Goal: Contribute content: Add original content to the website for others to see

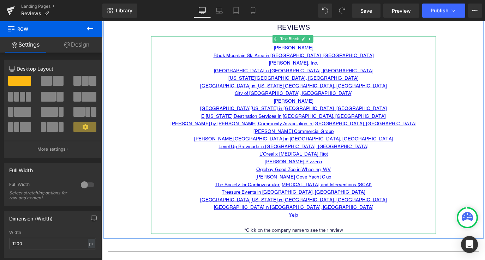
click at [349, 196] on p "[PERSON_NAME] Cove Yacht Club" at bounding box center [316, 195] width 318 height 8
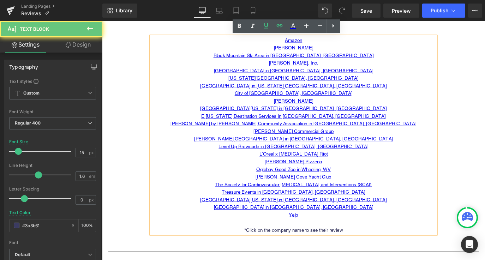
click at [358, 188] on p "Oglebay Good Zoo in Wheeling, WV" at bounding box center [316, 186] width 318 height 8
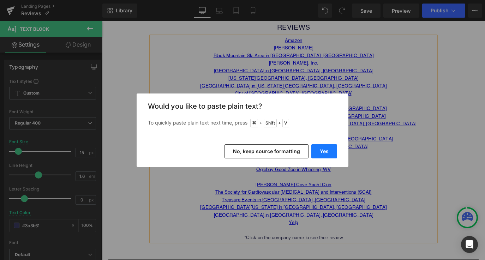
click at [325, 149] on button "Yes" at bounding box center [324, 151] width 26 height 14
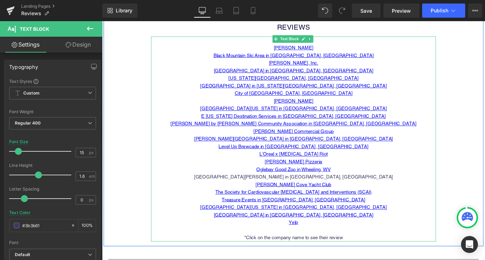
click at [338, 194] on p "[GEOGRAPHIC_DATA][PERSON_NAME] in [GEOGRAPHIC_DATA], [GEOGRAPHIC_DATA]" at bounding box center [316, 195] width 318 height 8
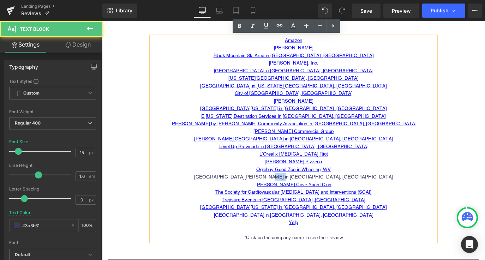
click at [338, 194] on p "[GEOGRAPHIC_DATA][PERSON_NAME] in [GEOGRAPHIC_DATA], [GEOGRAPHIC_DATA]" at bounding box center [316, 195] width 318 height 8
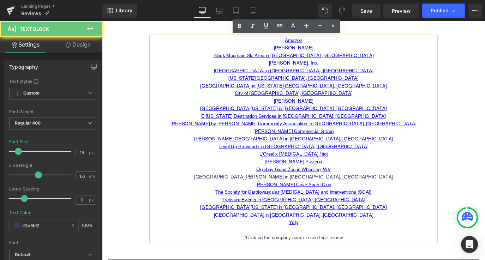
click at [390, 160] on p "Level Up Brewcade in [GEOGRAPHIC_DATA], [GEOGRAPHIC_DATA]" at bounding box center [316, 161] width 318 height 8
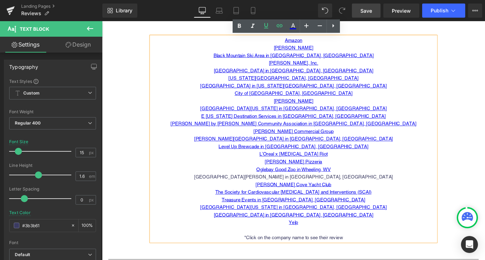
click at [368, 14] on link "Save" at bounding box center [366, 11] width 29 height 14
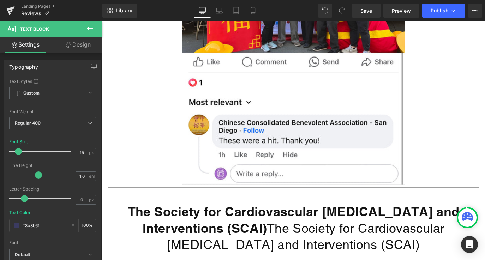
scroll to position [11762, 0]
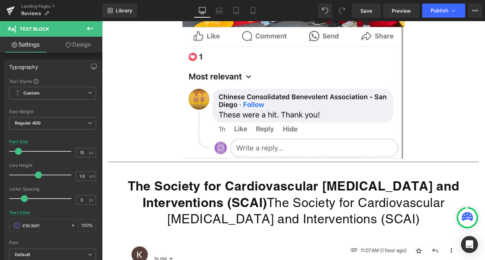
click at [93, 24] on icon at bounding box center [90, 28] width 8 height 8
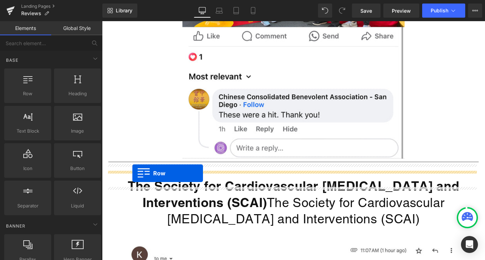
drag, startPoint x: 129, startPoint y: 110, endPoint x: 136, endPoint y: 191, distance: 81.2
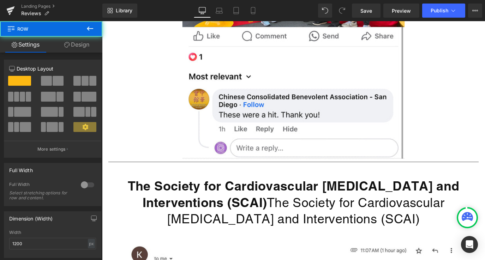
click at [87, 28] on icon at bounding box center [90, 28] width 6 height 4
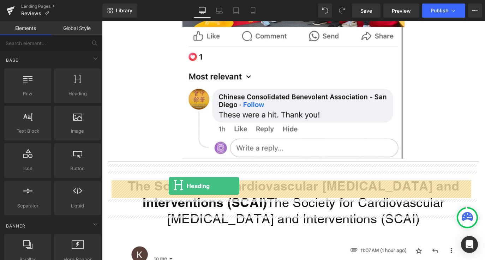
drag, startPoint x: 201, startPoint y: 147, endPoint x: 177, endPoint y: 205, distance: 63.0
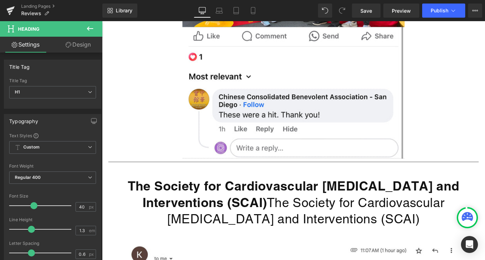
click at [90, 31] on icon at bounding box center [90, 28] width 8 height 8
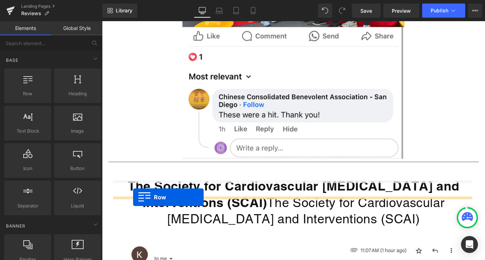
drag, startPoint x: 130, startPoint y: 109, endPoint x: 137, endPoint y: 218, distance: 109.0
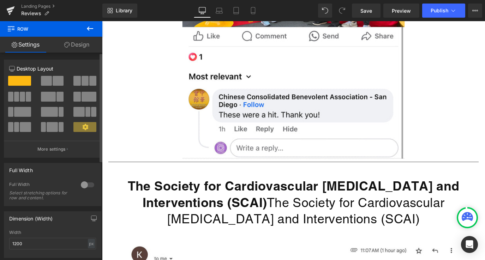
click at [57, 83] on span at bounding box center [58, 81] width 11 height 10
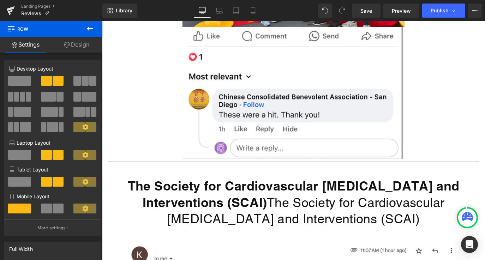
click at [92, 29] on icon at bounding box center [90, 28] width 8 height 8
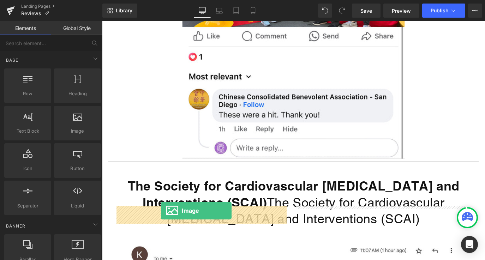
drag, startPoint x: 184, startPoint y: 144, endPoint x: 168, endPoint y: 232, distance: 90.1
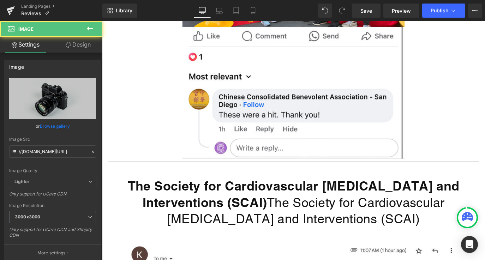
click at [88, 28] on icon at bounding box center [90, 28] width 6 height 4
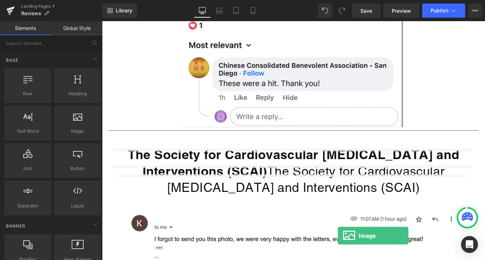
scroll to position [11826, 0]
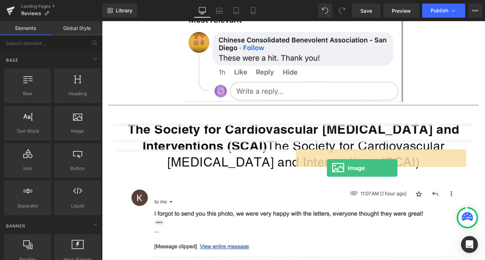
drag, startPoint x: 184, startPoint y: 145, endPoint x: 352, endPoint y: 180, distance: 171.6
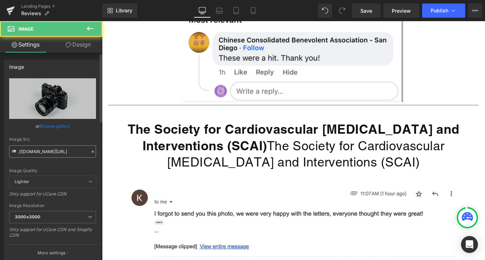
click at [63, 151] on input "//[DOMAIN_NAME][URL]" at bounding box center [52, 152] width 87 height 12
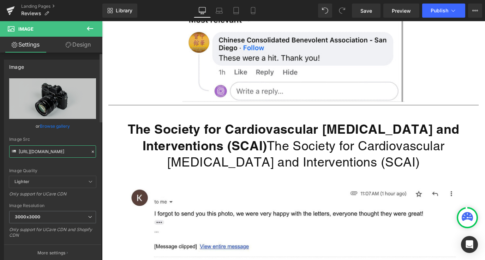
scroll to position [0, 119]
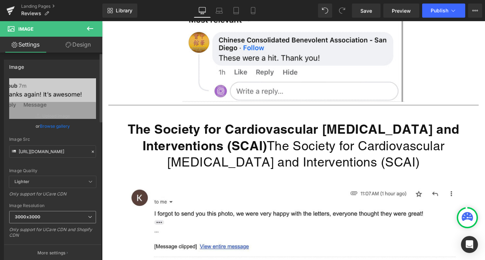
click at [78, 219] on span "3000x3000" at bounding box center [52, 217] width 87 height 12
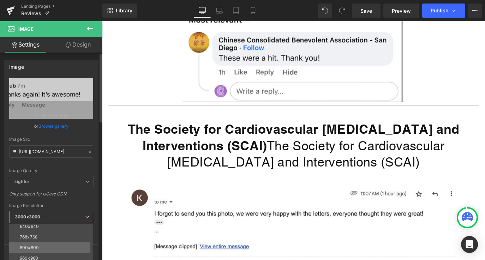
scroll to position [52, 0]
click at [64, 247] on li "960x960" at bounding box center [52, 252] width 87 height 11
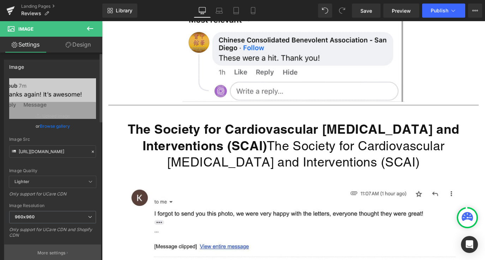
type input "[URL][DOMAIN_NAME]"
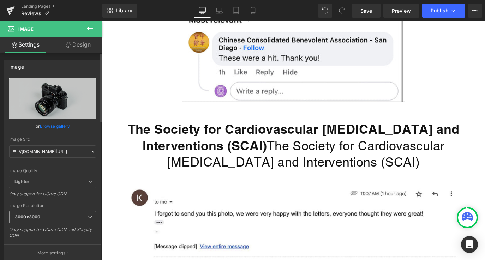
click at [78, 220] on span "3000x3000" at bounding box center [52, 217] width 87 height 12
click at [53, 219] on span "3000x3000" at bounding box center [52, 217] width 87 height 12
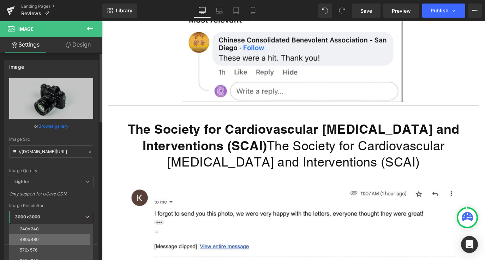
scroll to position [11, 0]
click at [77, 246] on li "576x576" at bounding box center [52, 250] width 87 height 11
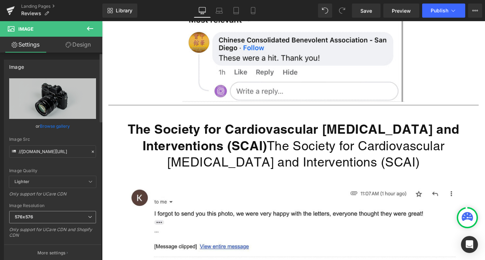
click at [69, 220] on span "576x576" at bounding box center [52, 217] width 87 height 12
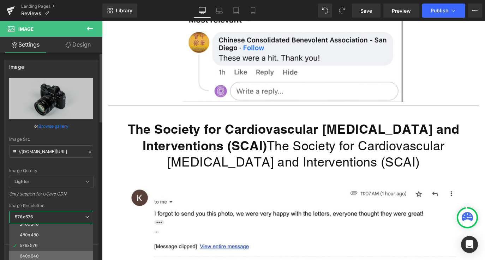
scroll to position [22, 0]
click at [68, 250] on li "640x640" at bounding box center [52, 250] width 87 height 11
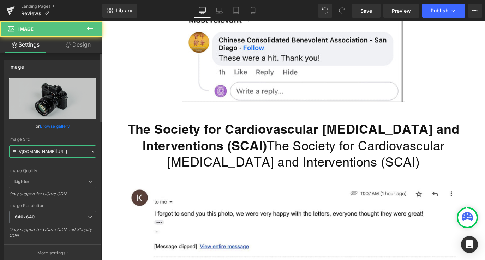
click at [42, 153] on input "//[DOMAIN_NAME][URL]" at bounding box center [52, 152] width 87 height 12
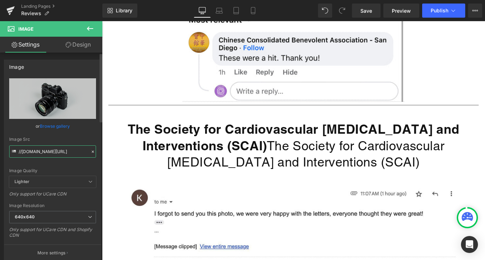
click at [42, 153] on input "//[DOMAIN_NAME][URL]" at bounding box center [52, 152] width 87 height 12
click at [43, 154] on input "//[DOMAIN_NAME][URL]" at bounding box center [52, 152] width 87 height 12
paste input "[URL][DOMAIN_NAME]"
click at [43, 154] on input "//[DOMAIN_NAME][URL][DOMAIN_NAME]" at bounding box center [52, 152] width 87 height 12
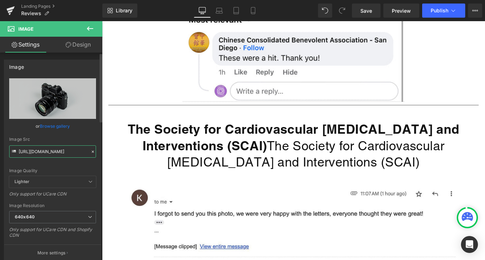
click at [43, 154] on input "[URL][DOMAIN_NAME]" at bounding box center [52, 152] width 87 height 12
paste input "[URL][DOMAIN_NAME]"
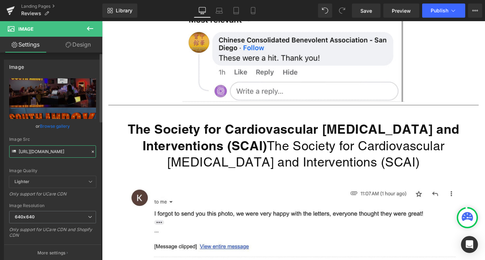
scroll to position [0, 116]
type input "[URL][DOMAIN_NAME]"
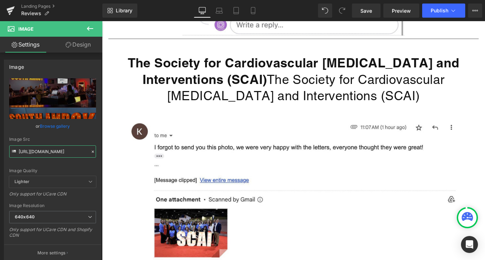
scroll to position [11937, 0]
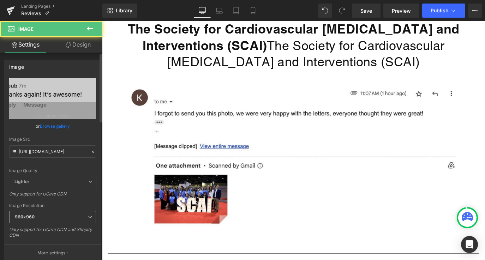
click at [73, 218] on span "960x960" at bounding box center [52, 217] width 87 height 12
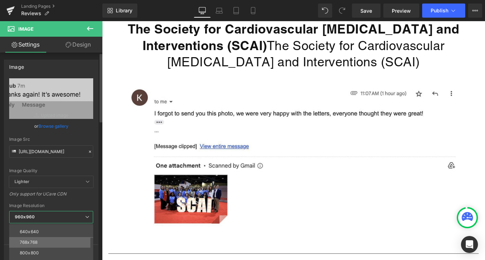
scroll to position [47, 0]
click at [62, 245] on li "800x800" at bounding box center [52, 246] width 87 height 11
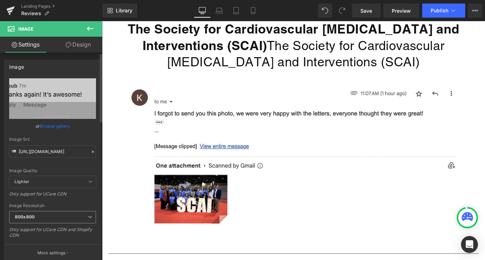
type input "[URL][DOMAIN_NAME]"
click at [358, 17] on link "Save" at bounding box center [366, 11] width 29 height 14
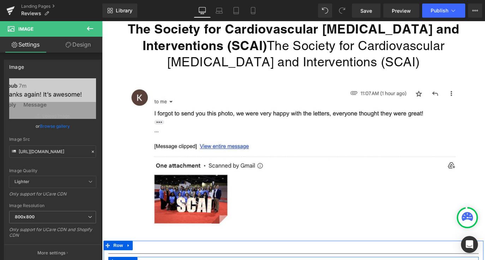
click at [438, 18] on div "Library Desktop Desktop Laptop Tablet Mobile Save Preview Publish Scheduled Vie…" at bounding box center [293, 10] width 383 height 21
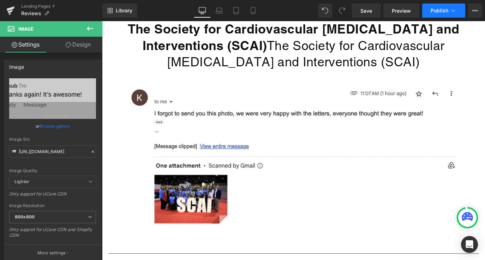
click at [437, 14] on button "Publish" at bounding box center [443, 11] width 43 height 14
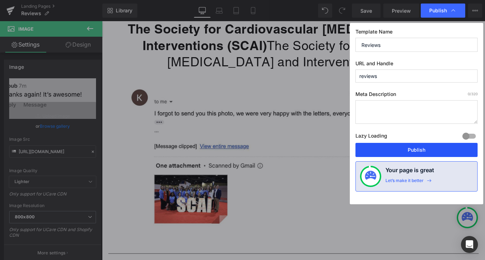
click at [415, 148] on button "Publish" at bounding box center [417, 150] width 122 height 14
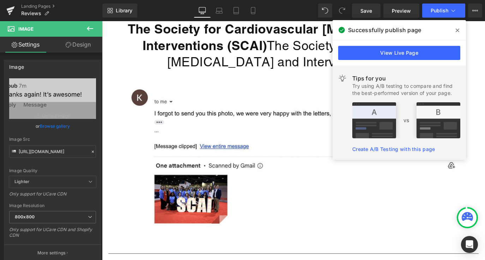
click at [460, 31] on span at bounding box center [457, 30] width 11 height 11
